Goal: Transaction & Acquisition: Purchase product/service

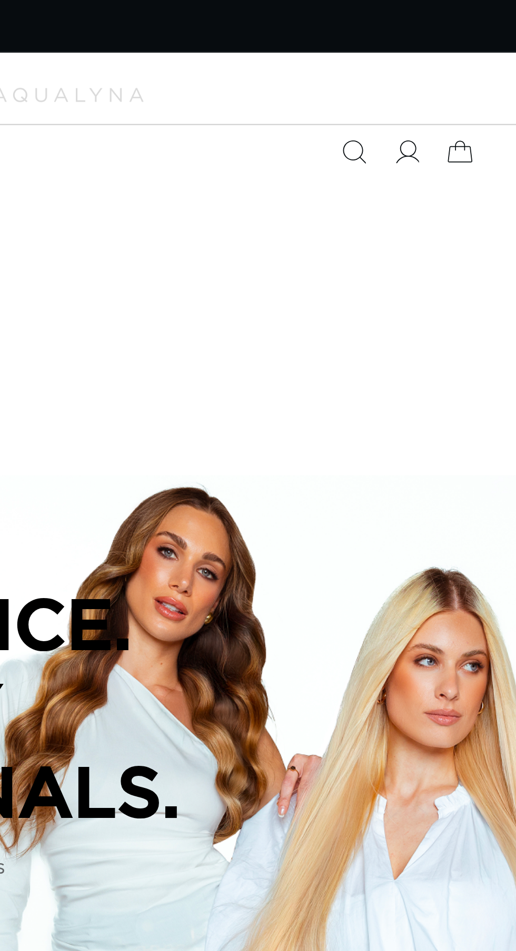
scroll to position [0, 459]
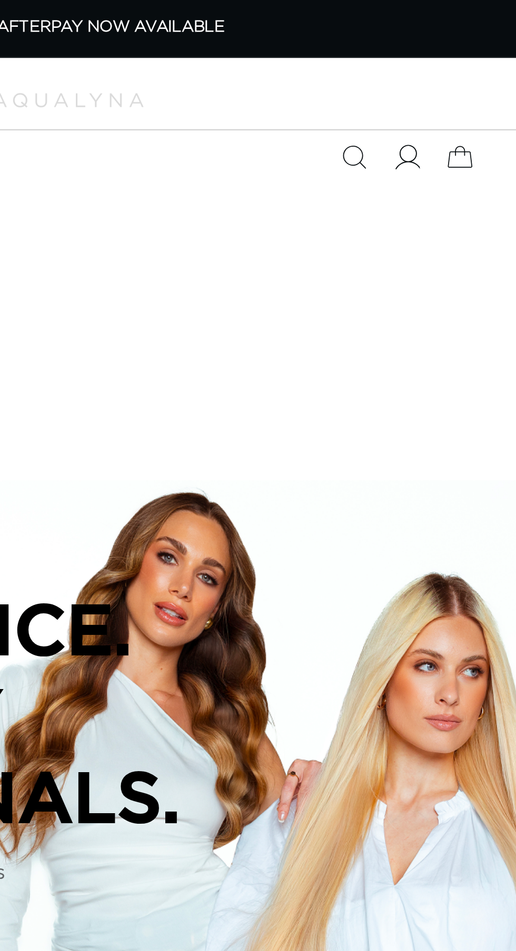
click at [440, 69] on icon at bounding box center [439, 68] width 11 height 11
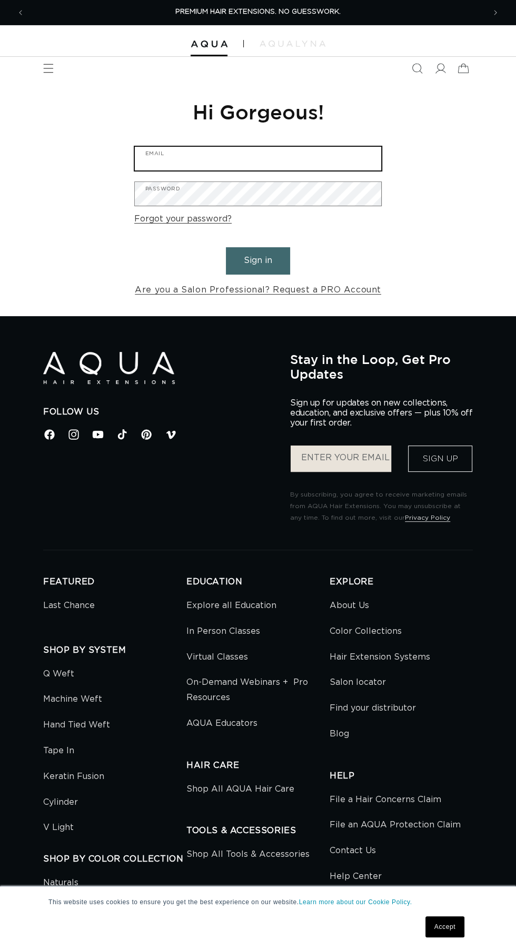
click at [331, 156] on input "Email" at bounding box center [258, 159] width 246 height 24
type input "hairbybrivadiva@gmail.com"
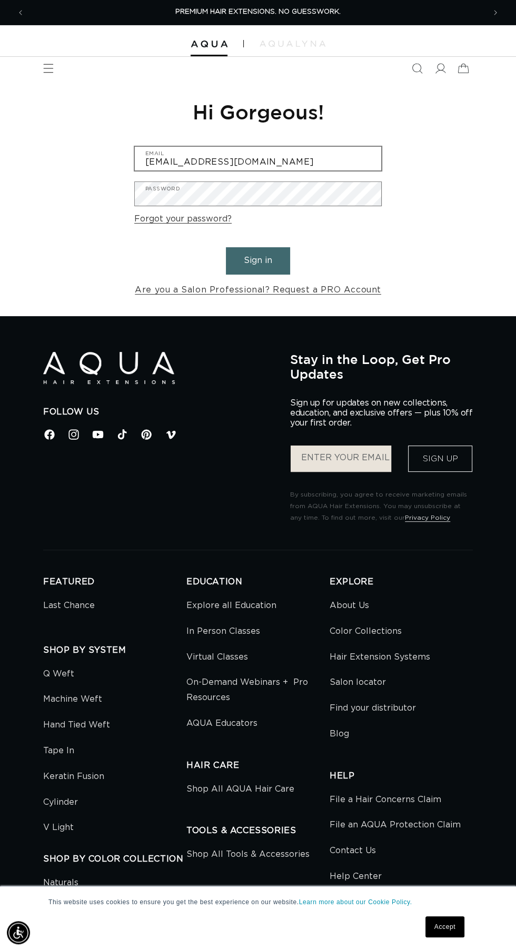
click at [226, 247] on button "Sign in" at bounding box center [258, 260] width 64 height 27
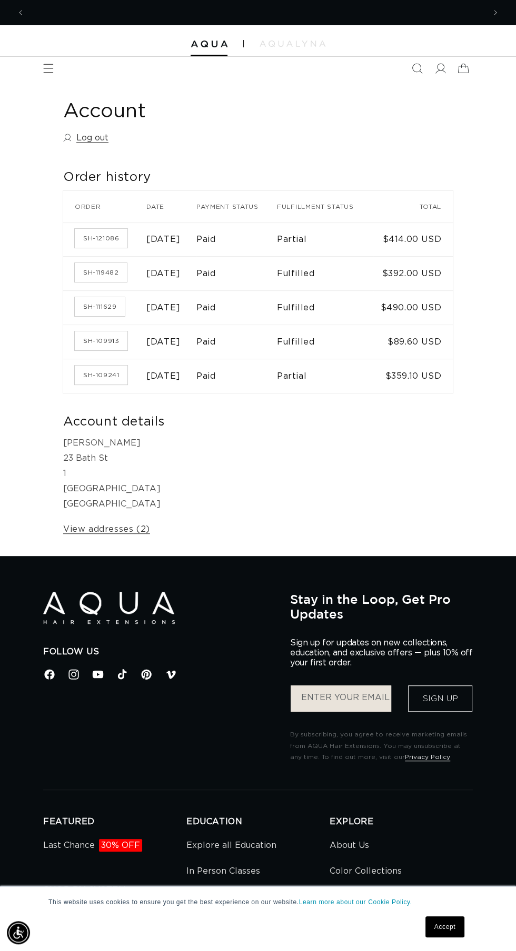
scroll to position [0, 459]
click at [46, 64] on icon "Menu" at bounding box center [48, 68] width 11 height 9
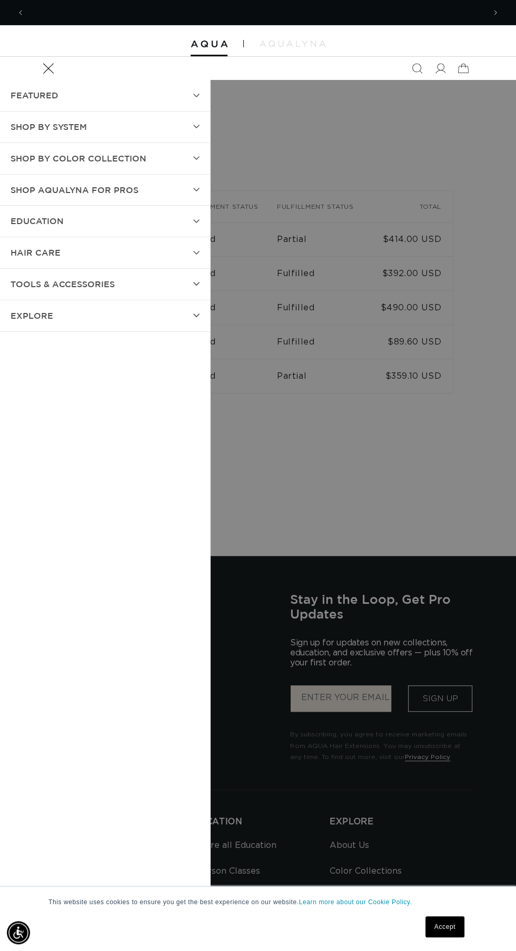
scroll to position [0, 0]
click at [203, 123] on summary "SHOP BY SYSTEM" at bounding box center [105, 127] width 210 height 31
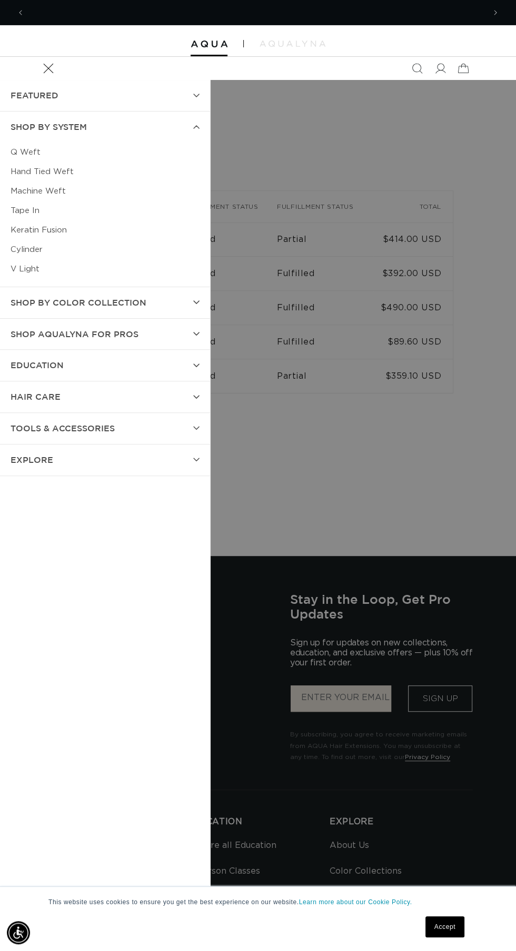
scroll to position [0, 459]
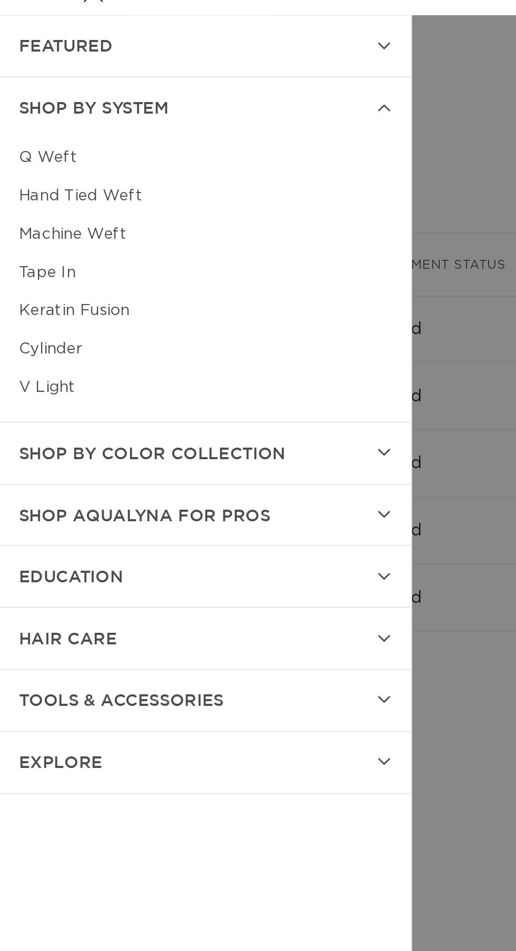
click at [34, 208] on link "Tape In" at bounding box center [105, 210] width 189 height 19
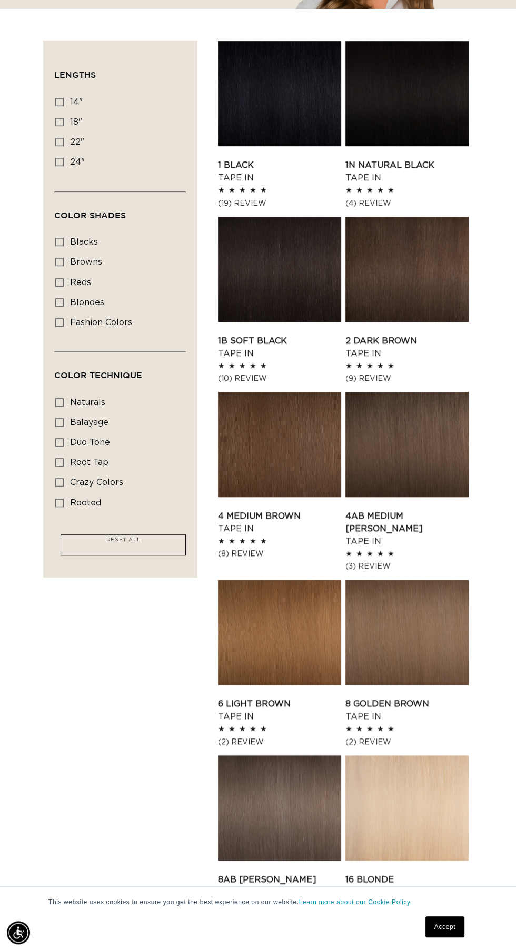
scroll to position [0, 919]
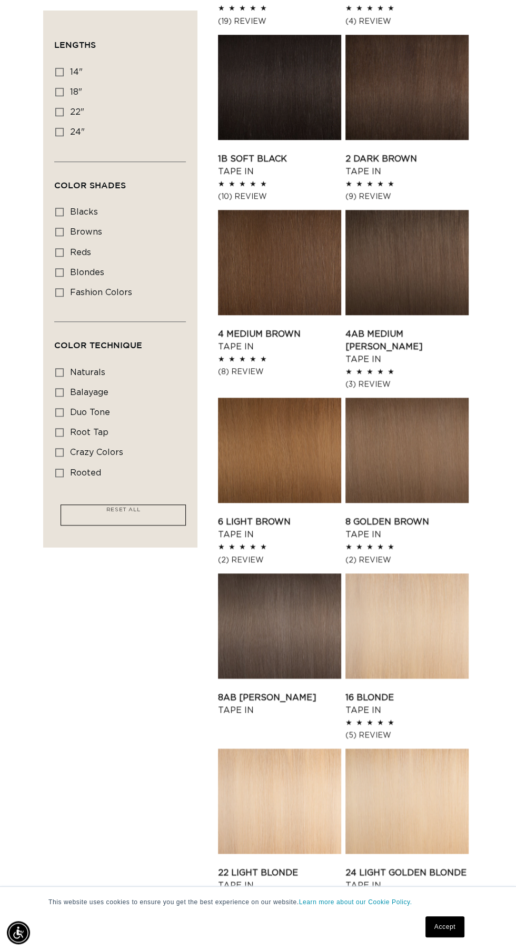
click at [427, 866] on link "24 Light Golden Blonde Tape In" at bounding box center [406, 878] width 123 height 25
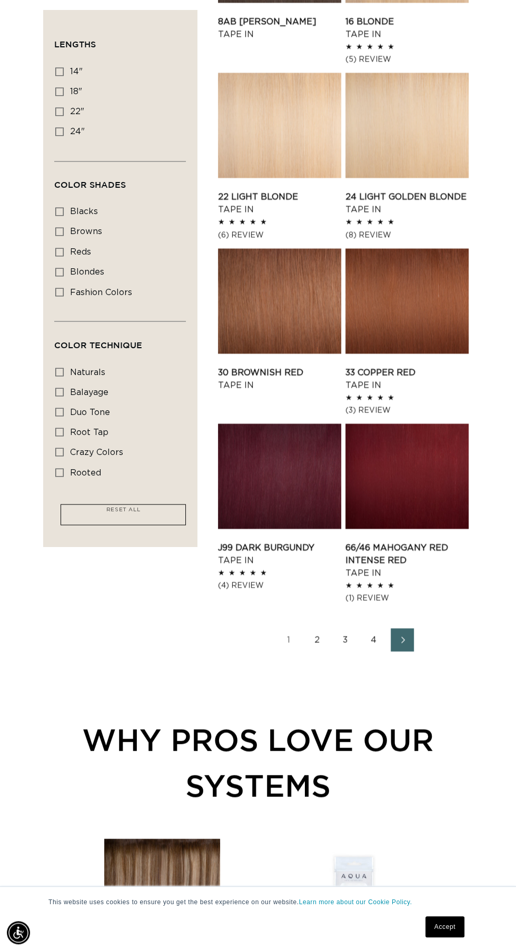
scroll to position [0, 459]
click at [401, 636] on icon "Next page" at bounding box center [403, 639] width 14 height 7
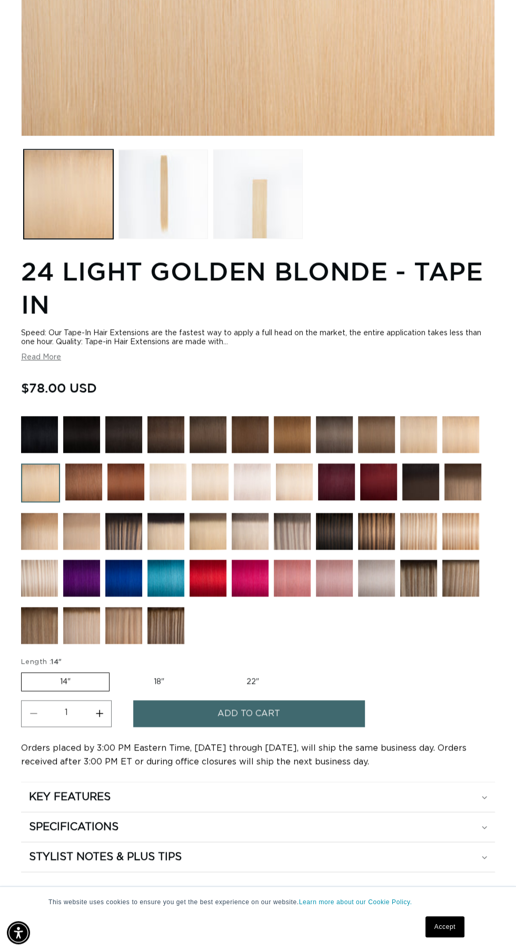
scroll to position [0, 919]
click at [86, 691] on label "14" Variant sold out or unavailable" at bounding box center [65, 681] width 88 height 19
click at [24, 671] on input "14" Variant sold out or unavailable" at bounding box center [24, 670] width 1 height 1
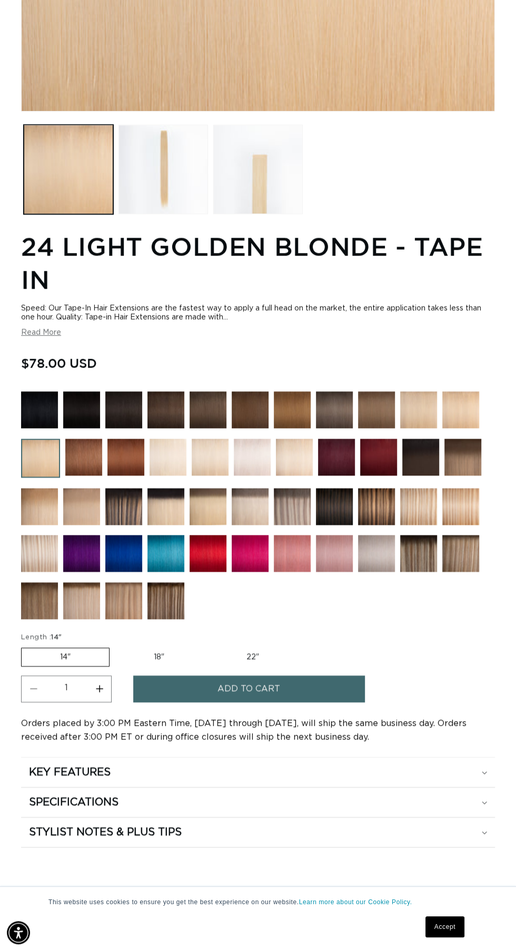
scroll to position [477, 0]
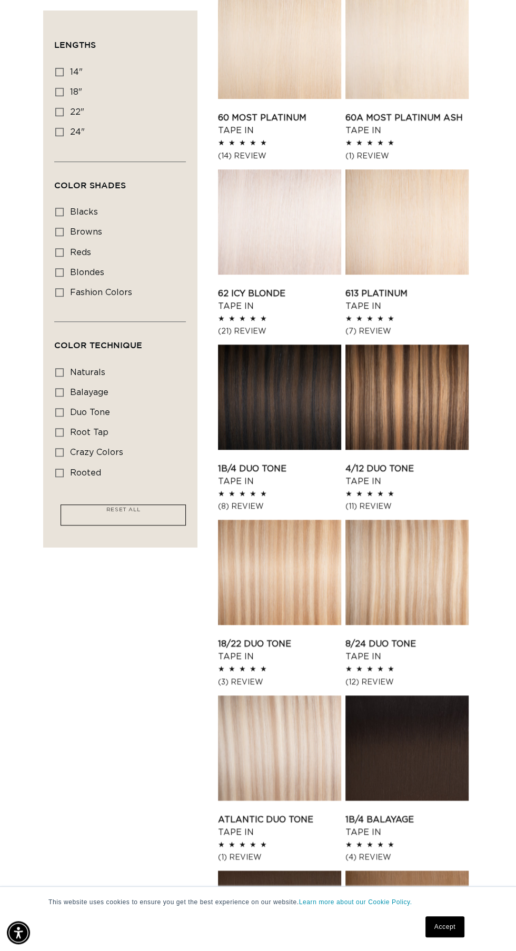
click at [306, 638] on link "18/22 Duo Tone Tape In" at bounding box center [279, 650] width 123 height 25
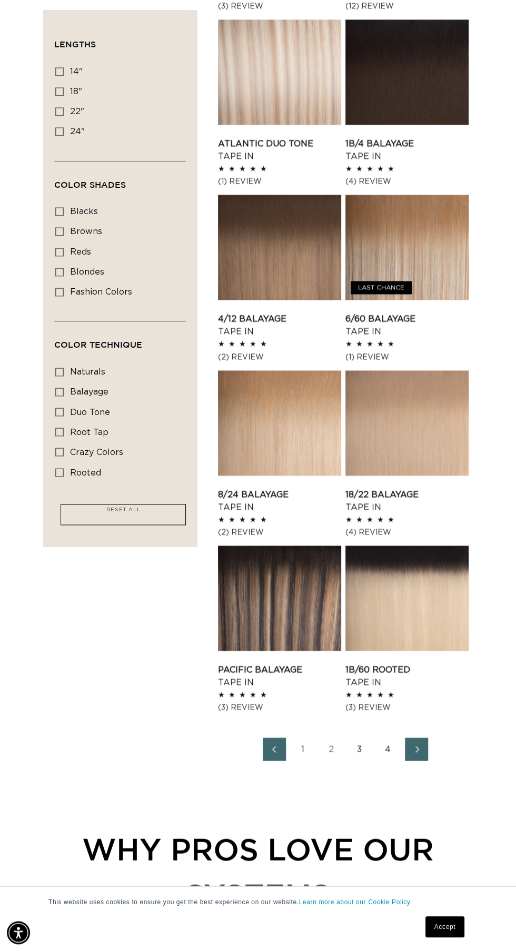
scroll to position [944, 0]
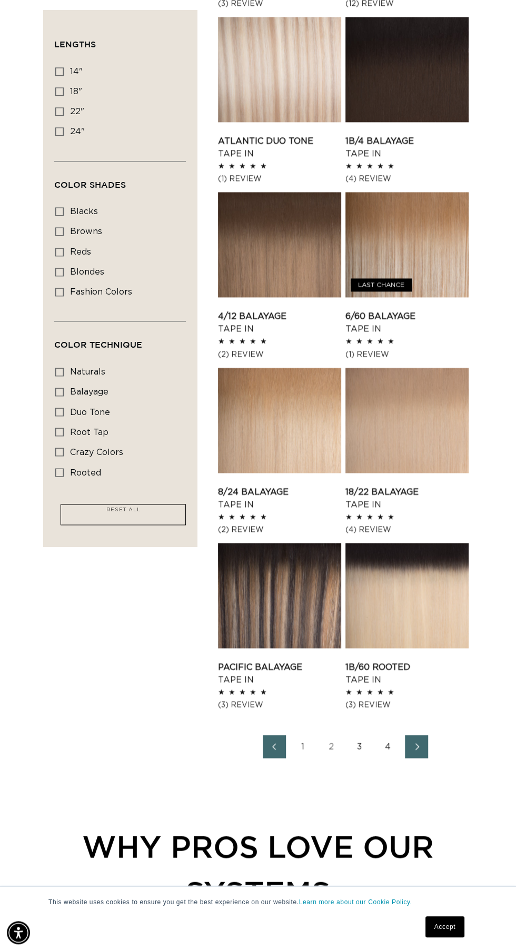
click at [416, 746] on icon "Next page" at bounding box center [417, 746] width 14 height 7
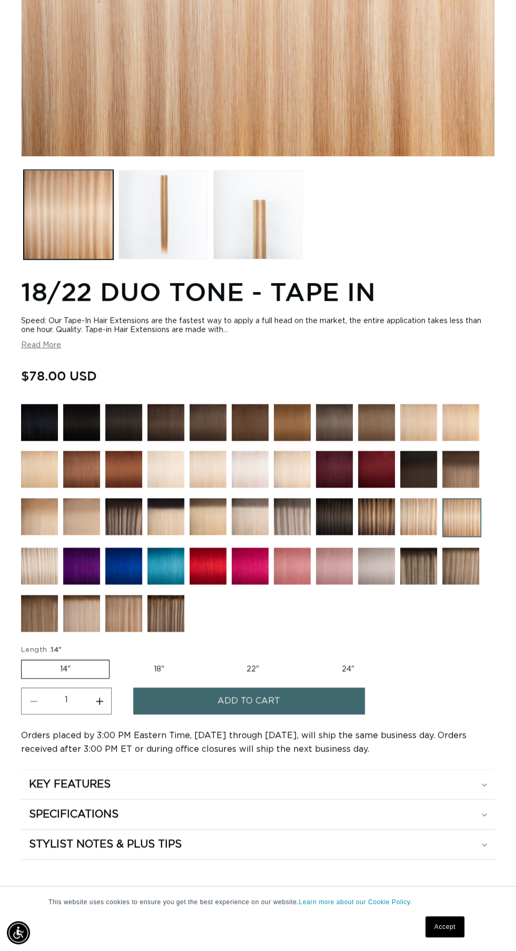
scroll to position [0, 919]
click at [347, 678] on label "24" Variant sold out or unavailable" at bounding box center [347, 669] width 89 height 18
click at [303, 658] on input "24" Variant sold out or unavailable" at bounding box center [302, 658] width 1 height 1
radio input "true"
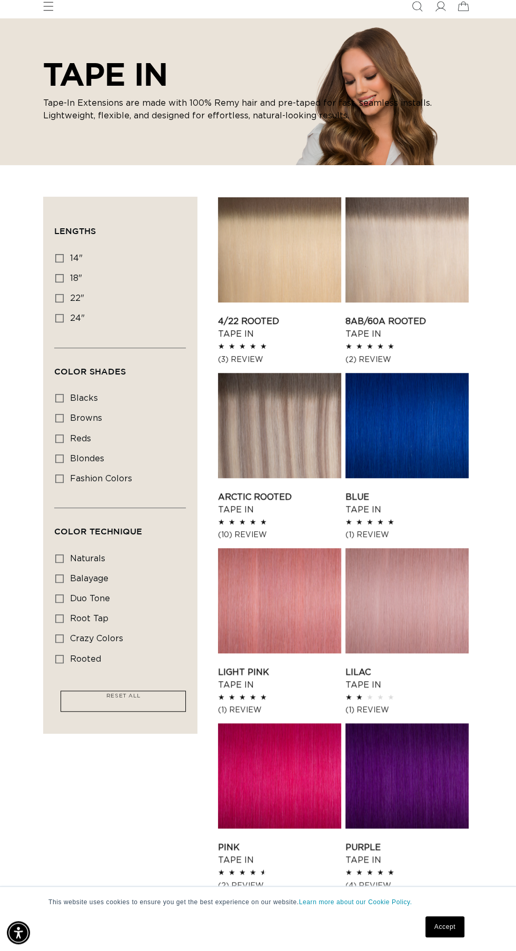
scroll to position [0, 459]
click at [288, 491] on link "Arctic Rooted Tape In" at bounding box center [279, 503] width 123 height 25
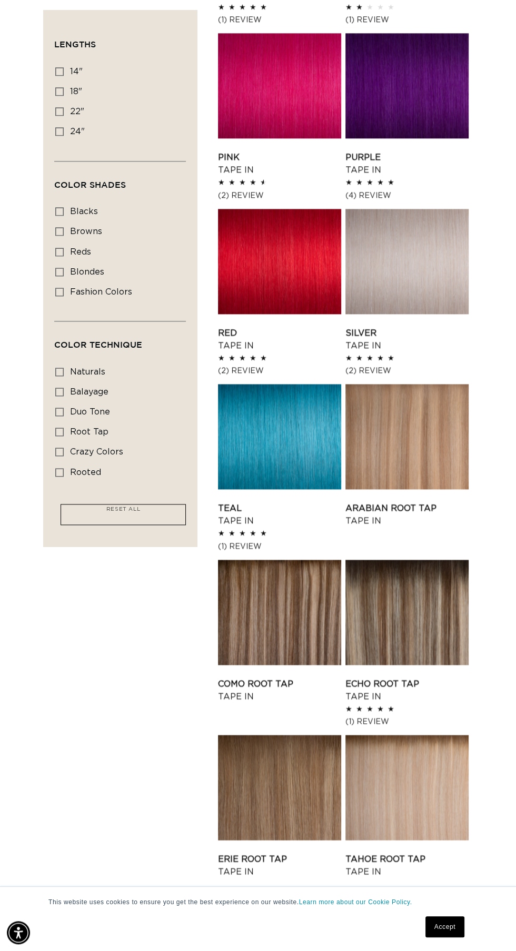
scroll to position [0, 919]
click at [416, 932] on icon "Next page" at bounding box center [417, 932] width 14 height 7
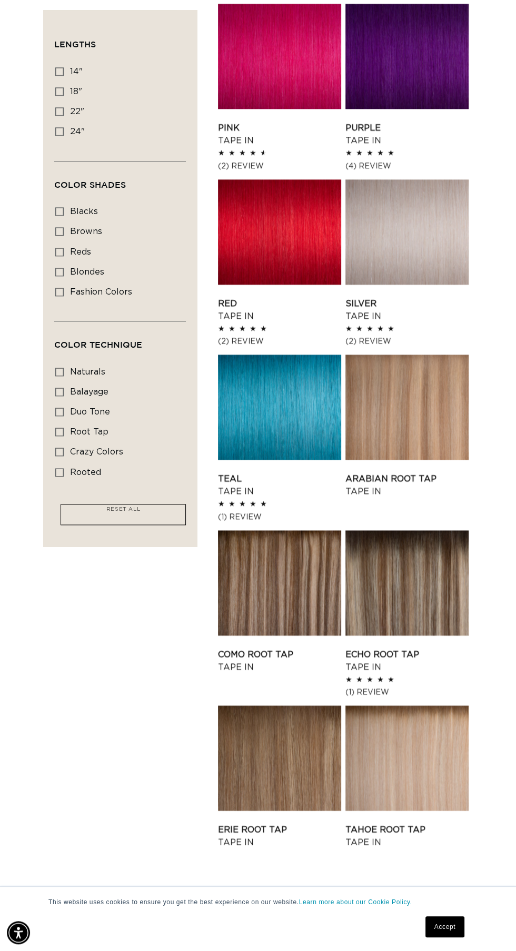
scroll to position [811, 0]
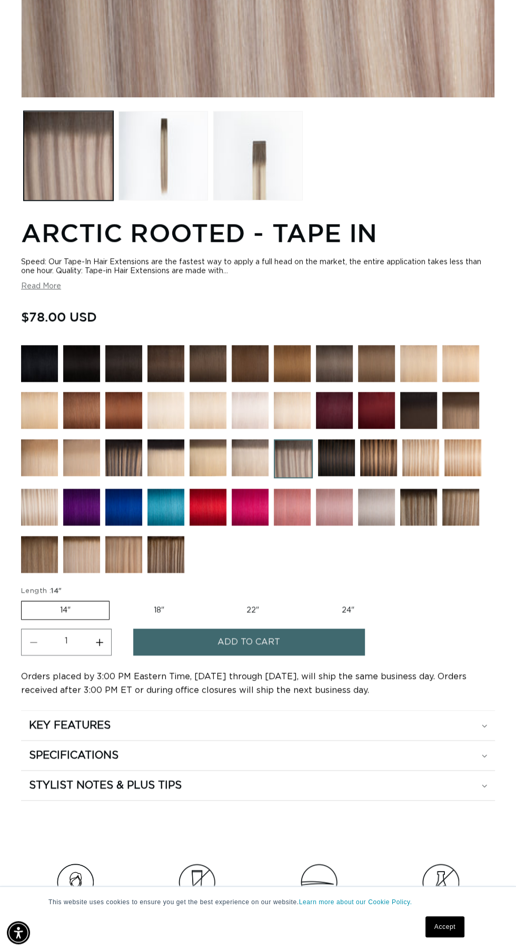
scroll to position [0, 459]
click at [253, 655] on span "Add to cart" at bounding box center [248, 642] width 63 height 27
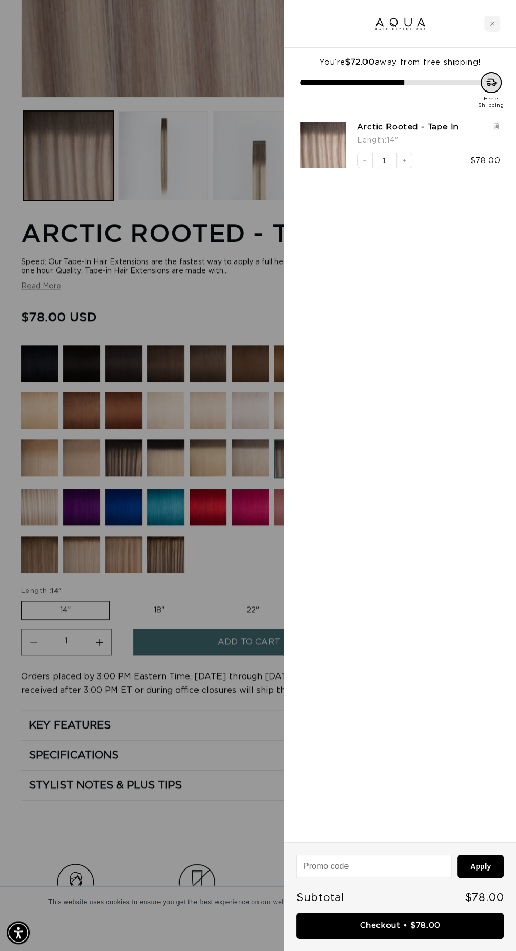
scroll to position [0, 919]
click at [223, 643] on div at bounding box center [258, 475] width 516 height 951
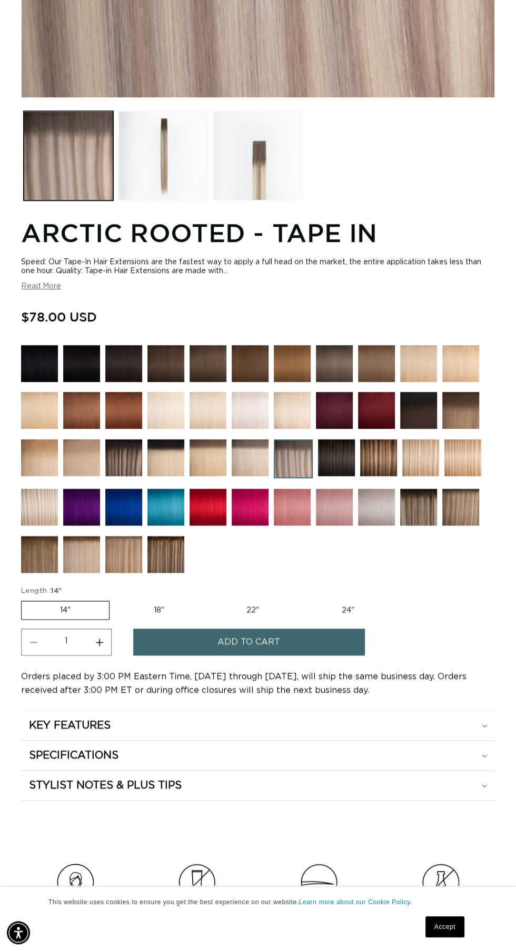
scroll to position [0, 0]
click at [289, 429] on img at bounding box center [292, 410] width 37 height 37
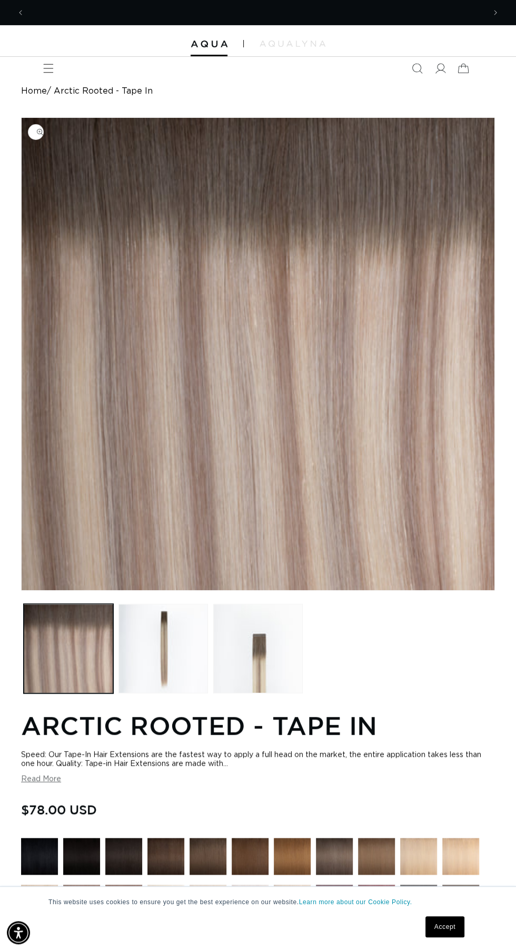
scroll to position [0, 459]
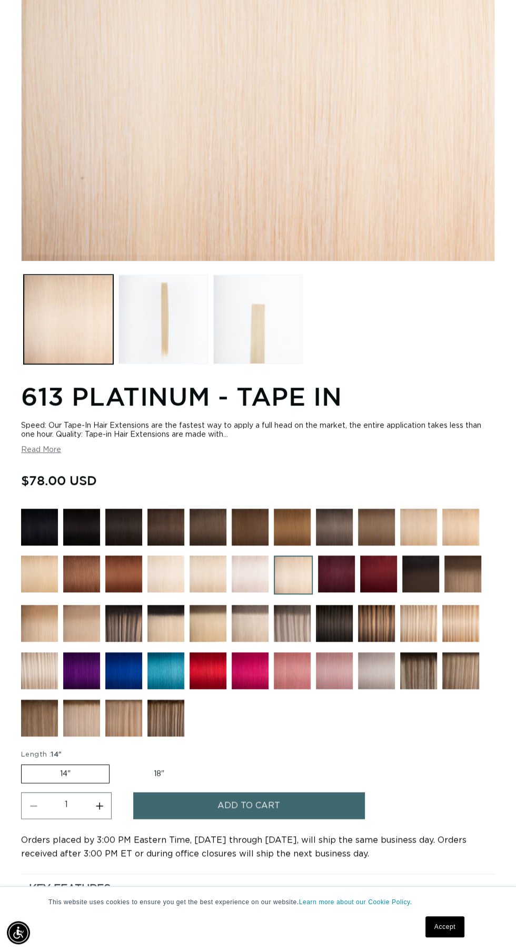
scroll to position [0, 919]
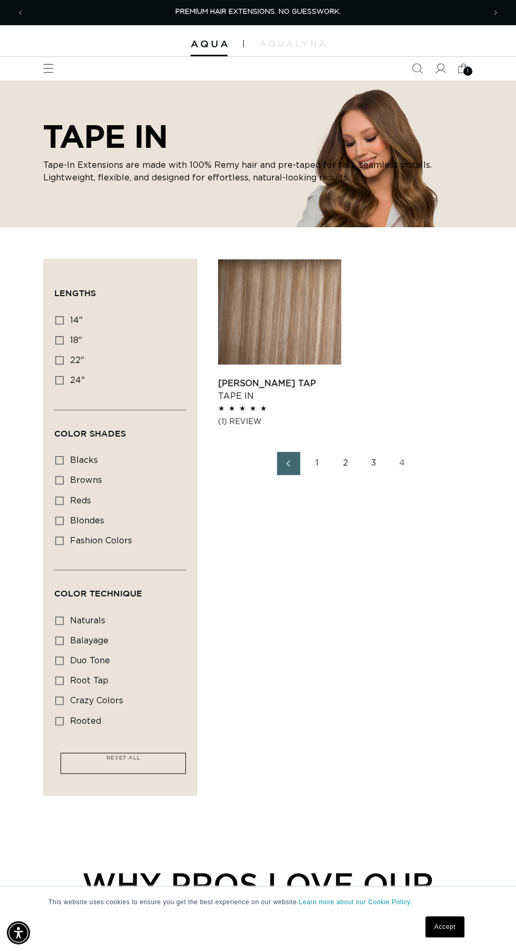
click at [299, 377] on link "Victoria Root Tap Tape In" at bounding box center [279, 389] width 123 height 25
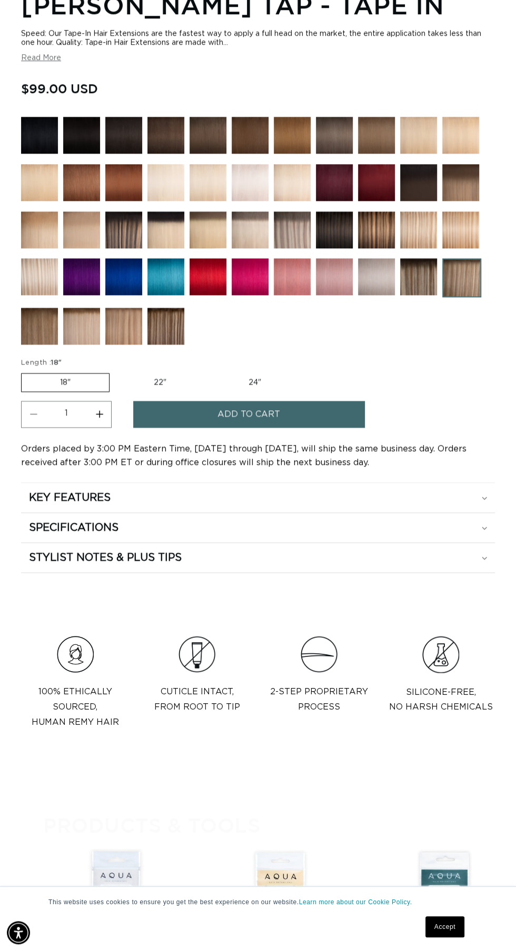
scroll to position [0, 459]
